Goal: Transaction & Acquisition: Purchase product/service

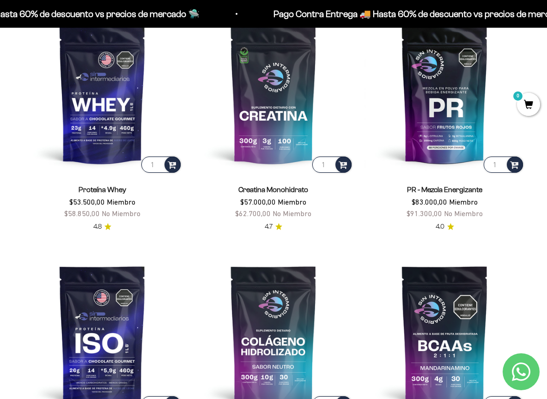
scroll to position [337, 0]
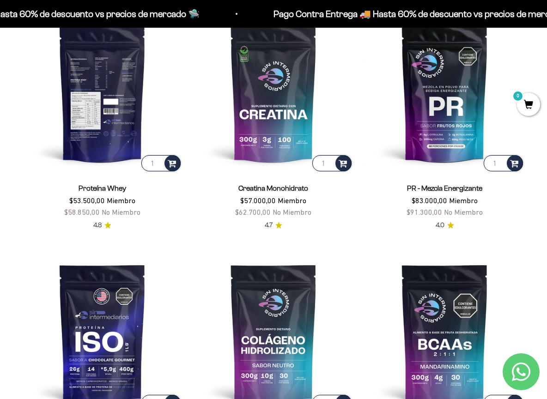
click at [104, 126] on img at bounding box center [102, 93] width 160 height 160
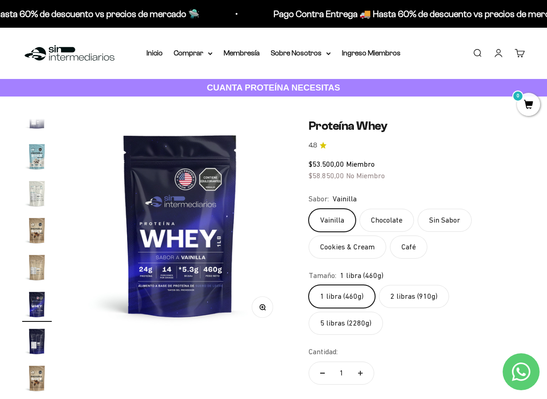
scroll to position [0, 0]
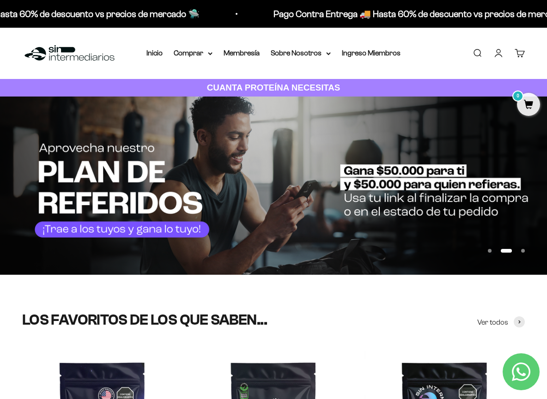
click at [498, 53] on link "Iniciar sesión" at bounding box center [499, 53] width 10 height 10
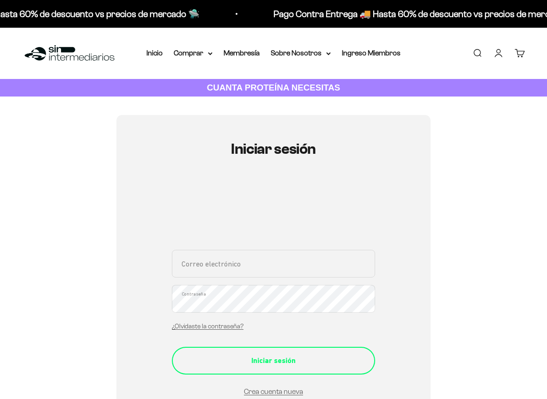
type input "francozjd@gmail.com"
click at [281, 366] on div "Iniciar sesión" at bounding box center [273, 361] width 166 height 12
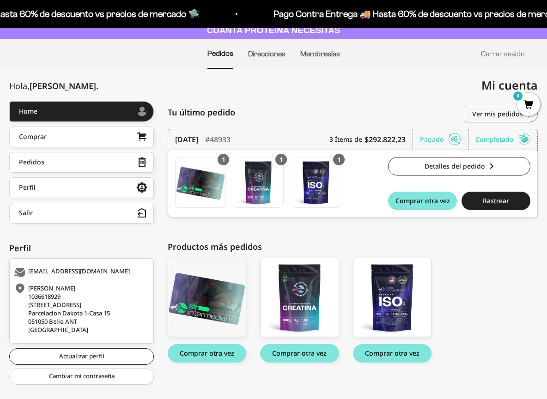
scroll to position [74, 0]
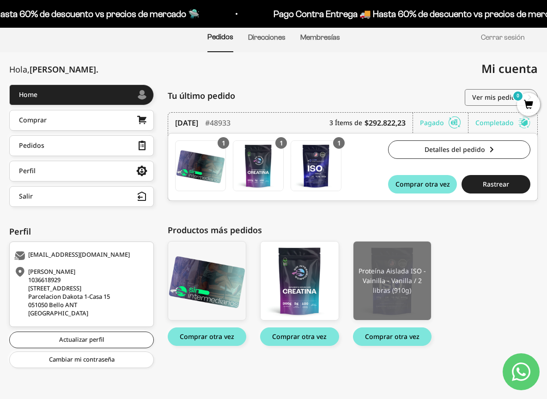
click at [402, 277] on img at bounding box center [393, 281] width 78 height 79
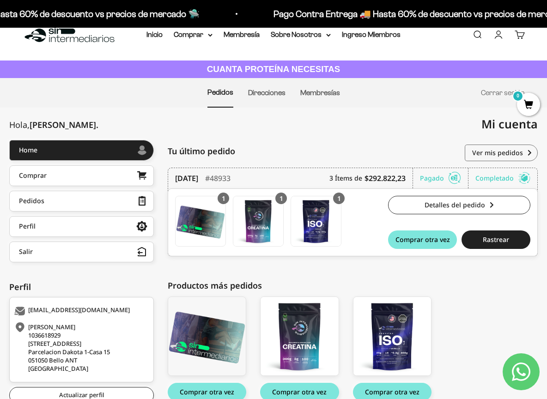
scroll to position [0, 0]
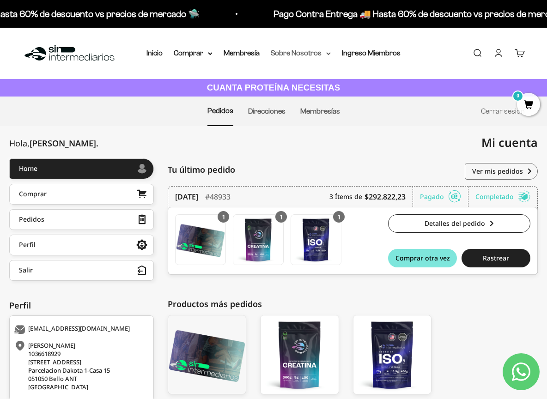
click at [303, 54] on summary "Sobre Nosotros" at bounding box center [301, 53] width 60 height 12
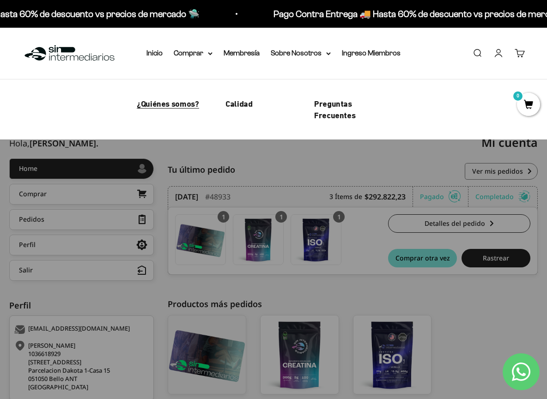
click at [173, 106] on span "¿Quiénes somos?" at bounding box center [168, 104] width 62 height 10
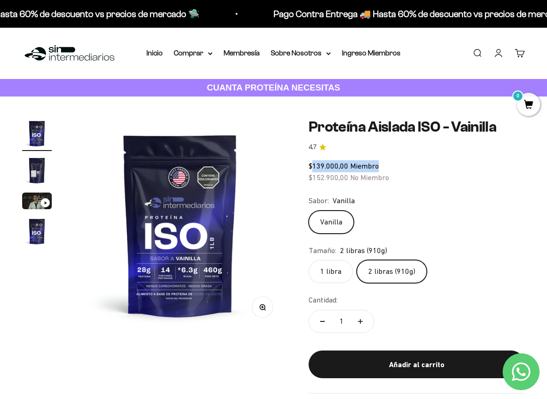
drag, startPoint x: 312, startPoint y: 165, endPoint x: 387, endPoint y: 167, distance: 74.4
click at [387, 167] on div "$139.000,00 Miembro $152.900,00 No Miembro" at bounding box center [417, 172] width 216 height 24
drag, startPoint x: 396, startPoint y: 178, endPoint x: 313, endPoint y: 183, distance: 82.4
click at [313, 183] on div "$139.000,00 Miembro $152.900,00 No Miembro" at bounding box center [417, 172] width 216 height 24
drag, startPoint x: 403, startPoint y: 165, endPoint x: 314, endPoint y: 167, distance: 88.3
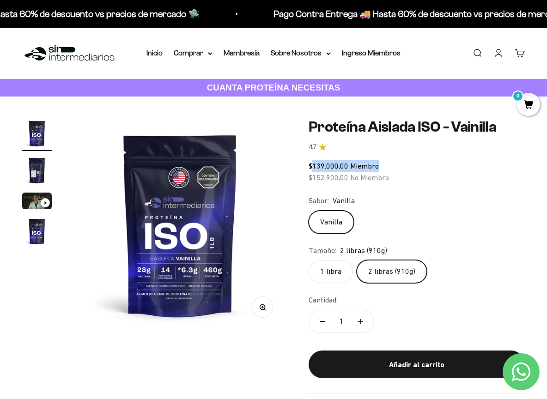
click at [314, 167] on div "$139.000,00 Miembro $152.900,00 No Miembro" at bounding box center [417, 172] width 216 height 24
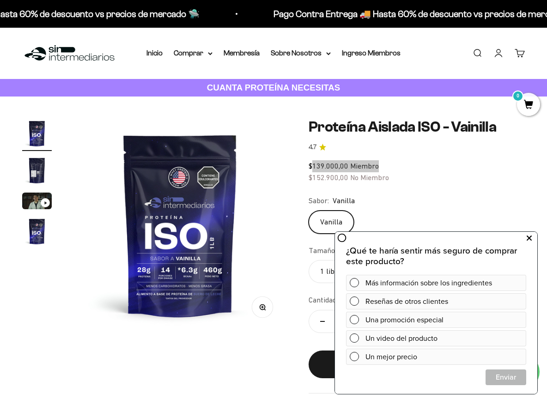
click at [530, 238] on icon at bounding box center [529, 238] width 5 height 12
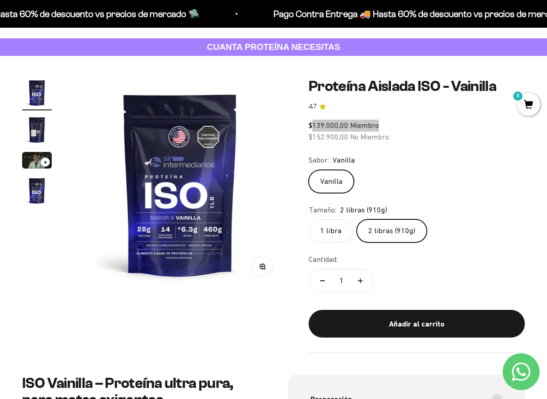
scroll to position [18, 0]
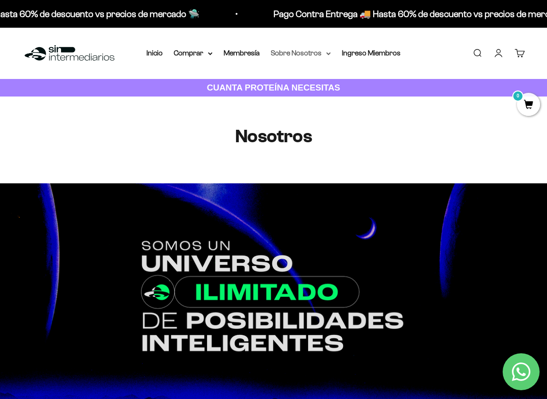
click at [327, 53] on icon at bounding box center [329, 54] width 4 height 2
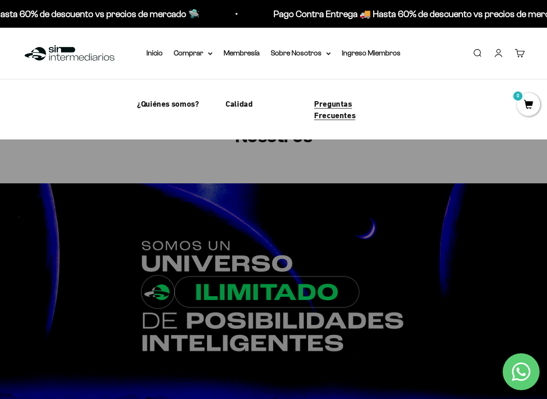
click at [330, 110] on span "Preguntas Frecuentes" at bounding box center [334, 109] width 41 height 21
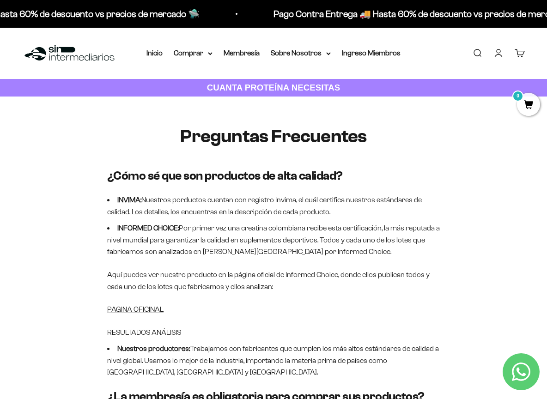
click at [76, 59] on img at bounding box center [69, 53] width 95 height 20
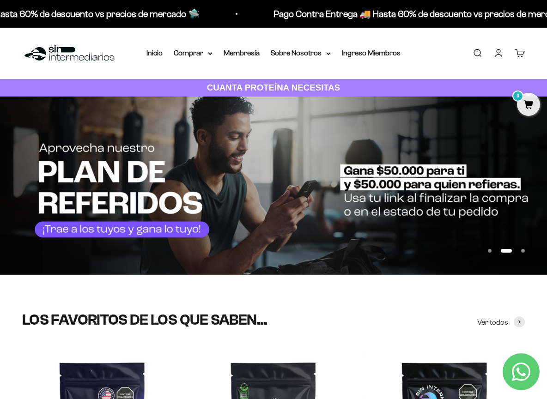
drag, startPoint x: 443, startPoint y: 54, endPoint x: 302, endPoint y: 0, distance: 150.4
click at [443, 54] on div "Menú [GEOGRAPHIC_DATA] Inicio Comprar Proteínas Ver Todos Whey Iso Vegan Pancak…" at bounding box center [273, 53] width 547 height 51
